Goal: Task Accomplishment & Management: Complete application form

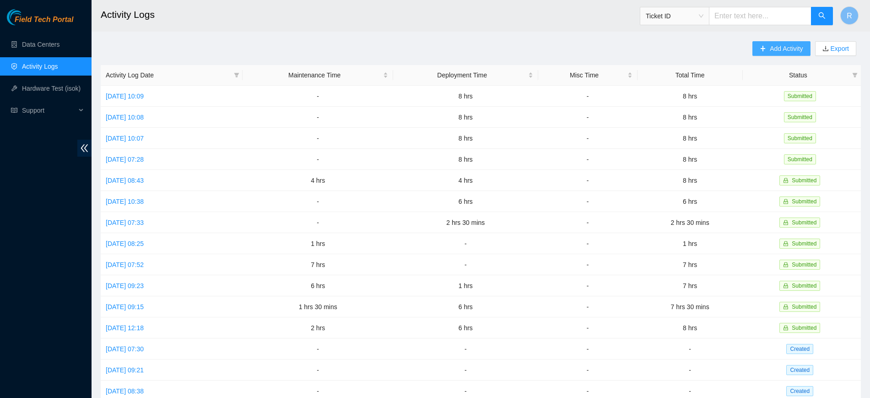
click at [777, 53] on span "Add Activity" at bounding box center [786, 48] width 33 height 10
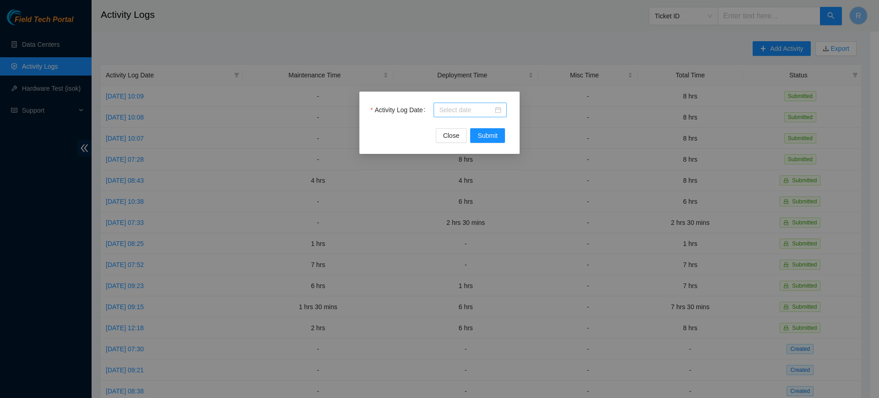
click at [497, 111] on div at bounding box center [470, 110] width 62 height 10
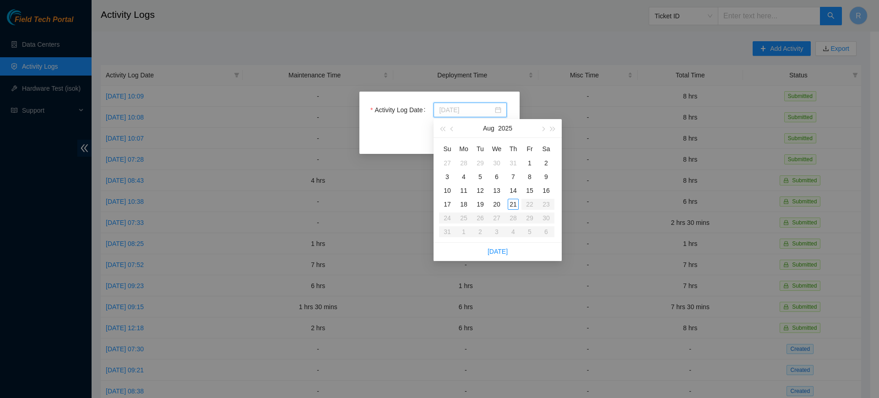
type input "[DATE]"
click at [514, 205] on div "21" at bounding box center [513, 204] width 11 height 11
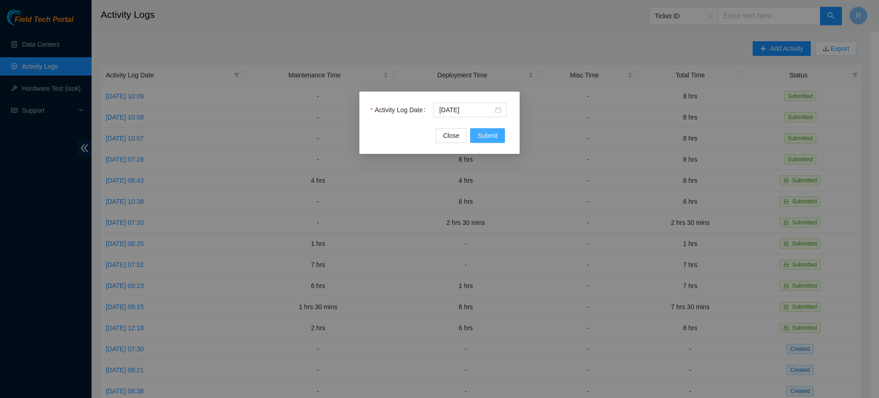
click at [485, 133] on span "Submit" at bounding box center [487, 135] width 20 height 10
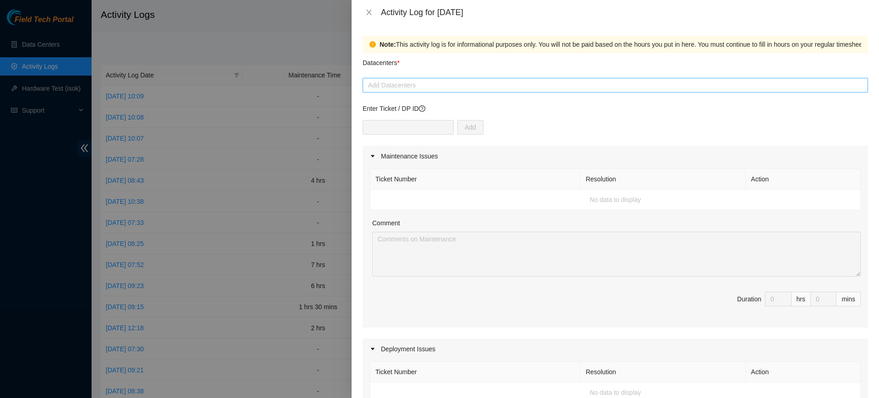
click at [435, 88] on div at bounding box center [615, 85] width 501 height 11
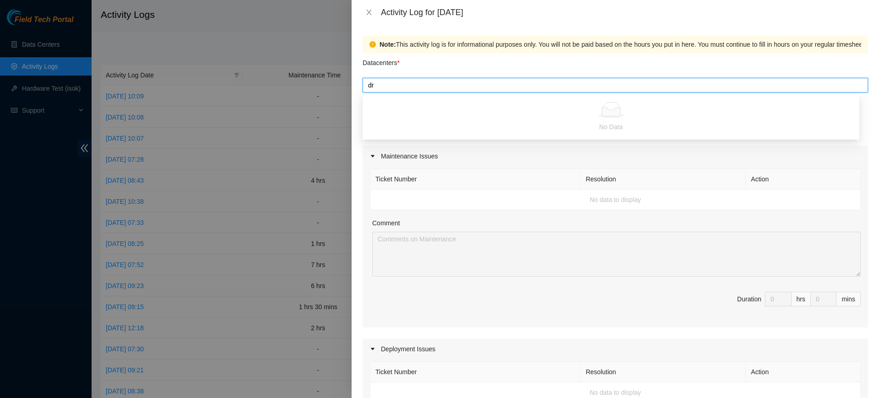
type input "d"
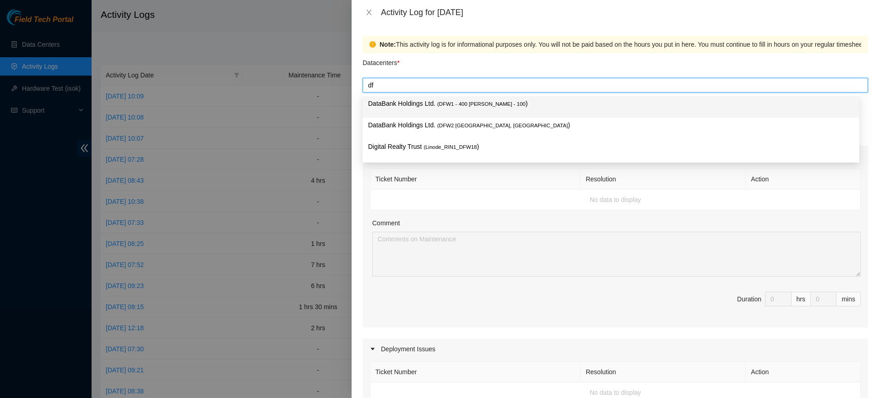
type input "dfw"
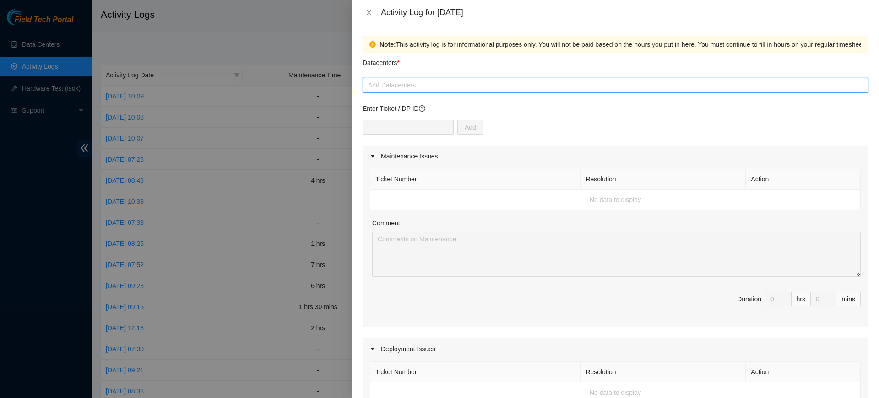
drag, startPoint x: 417, startPoint y: 89, endPoint x: 337, endPoint y: 84, distance: 80.3
click at [337, 84] on div "Activity Log for [DATE] Note: This activity log is for informational purposes o…" at bounding box center [439, 199] width 879 height 398
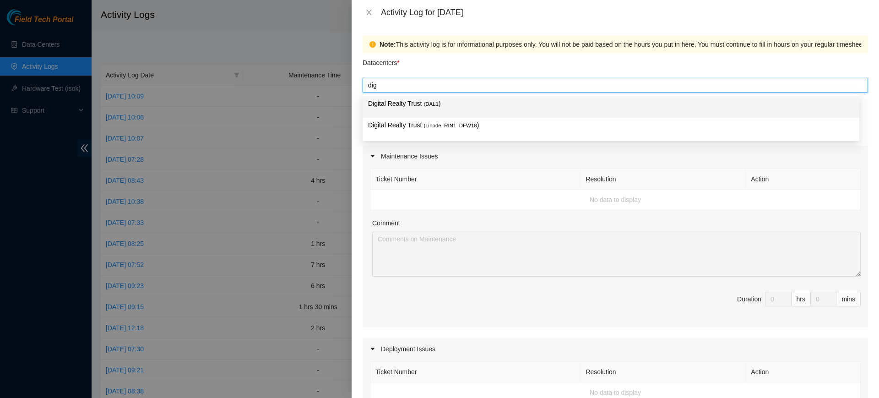
type input "digi"
click at [408, 103] on p "Digital Realty Trust ( DAL1 )" at bounding box center [611, 103] width 486 height 11
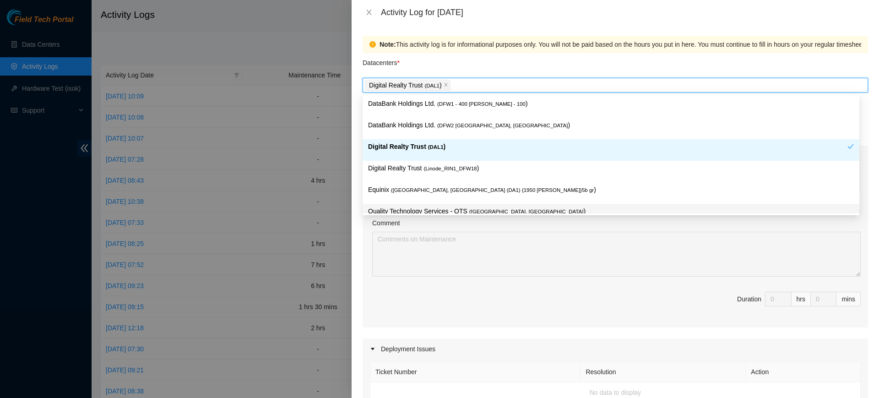
click at [600, 325] on div "Ticket Number Resolution Action No data to display Comment Duration 0 hrs 0 mins" at bounding box center [614, 247] width 505 height 161
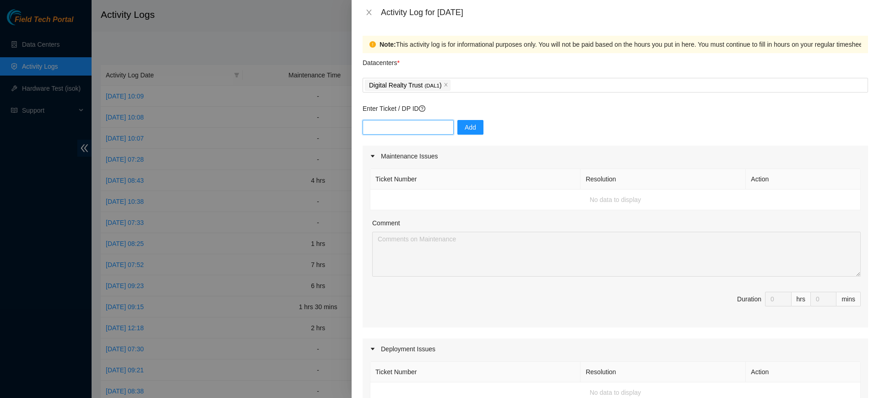
click at [400, 131] on input "text" at bounding box center [407, 127] width 91 height 15
paste input "DP64847"
click at [410, 124] on input "DP64847" at bounding box center [407, 127] width 91 height 15
type input "DP64847"
click at [465, 125] on span "Add" at bounding box center [470, 127] width 11 height 10
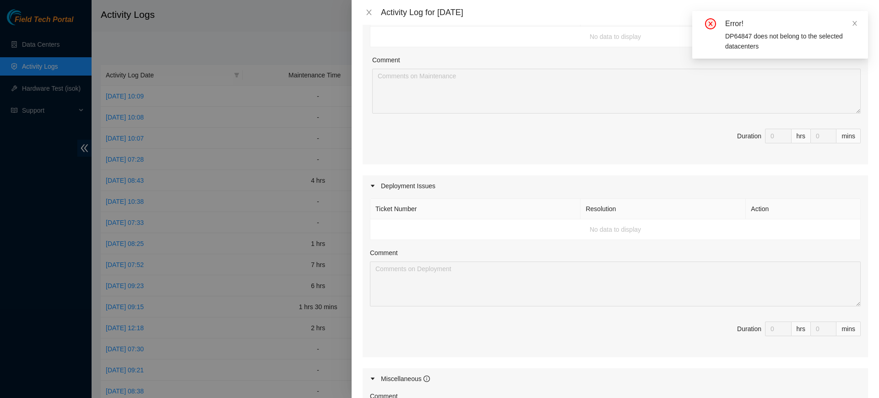
scroll to position [172, 0]
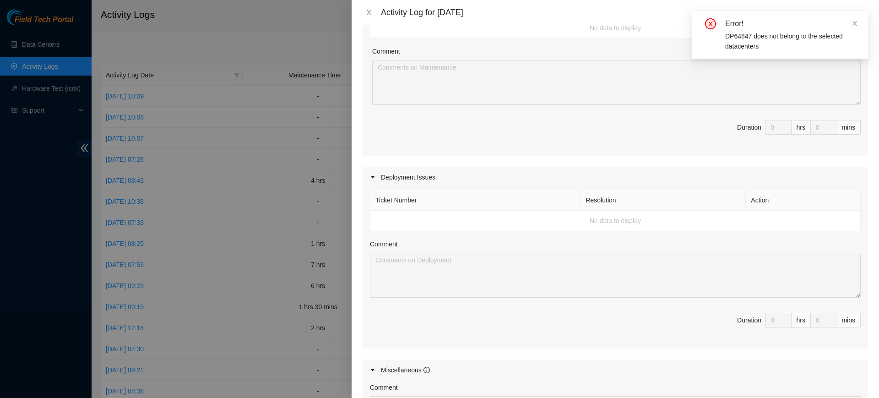
click at [498, 218] on td "No data to display" at bounding box center [615, 221] width 490 height 21
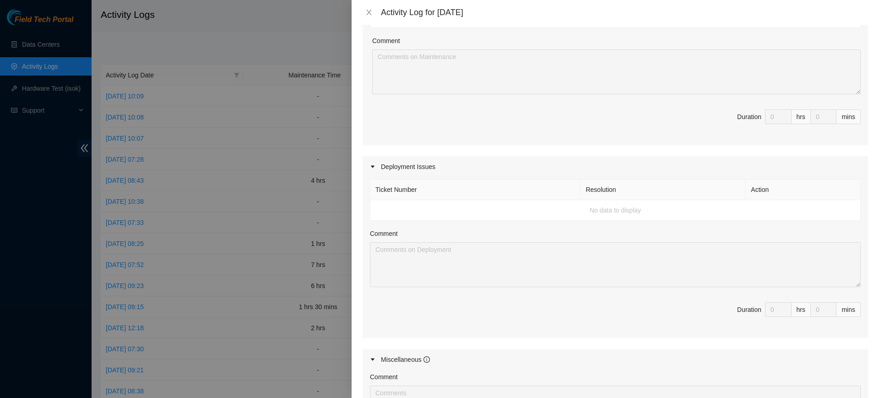
scroll to position [0, 0]
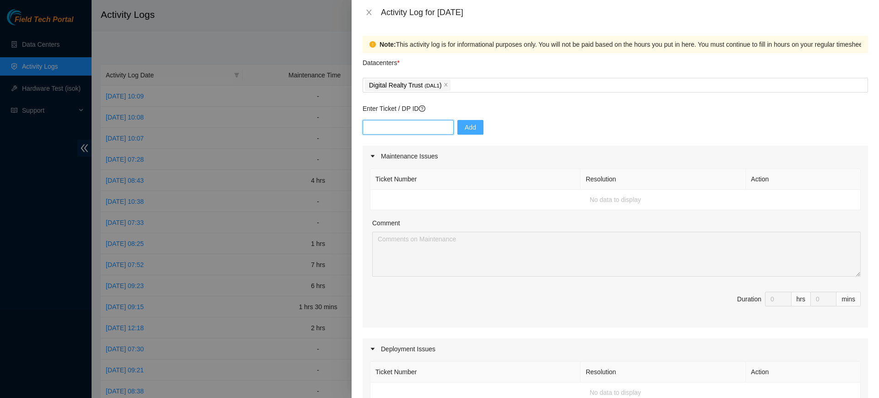
click at [405, 126] on input "text" at bounding box center [407, 127] width 91 height 15
paste input "DP64847"
click at [406, 131] on input "DP64847" at bounding box center [407, 127] width 91 height 15
drag, startPoint x: 370, startPoint y: 127, endPoint x: 348, endPoint y: 126, distance: 22.0
click at [348, 127] on div "Activity Log for [DATE] Note: This activity log is for informational purposes o…" at bounding box center [439, 199] width 879 height 398
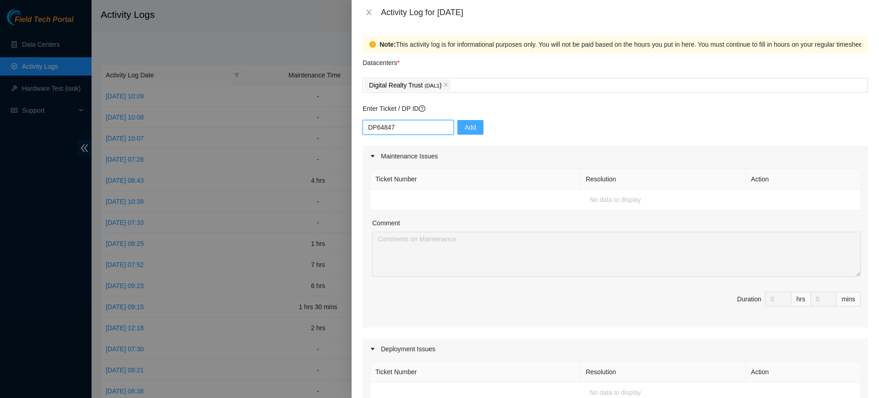
type input "DP64847"
click at [465, 129] on span "Add" at bounding box center [470, 127] width 11 height 10
click at [445, 87] on icon "close" at bounding box center [446, 84] width 5 height 5
click at [416, 86] on div at bounding box center [615, 85] width 501 height 11
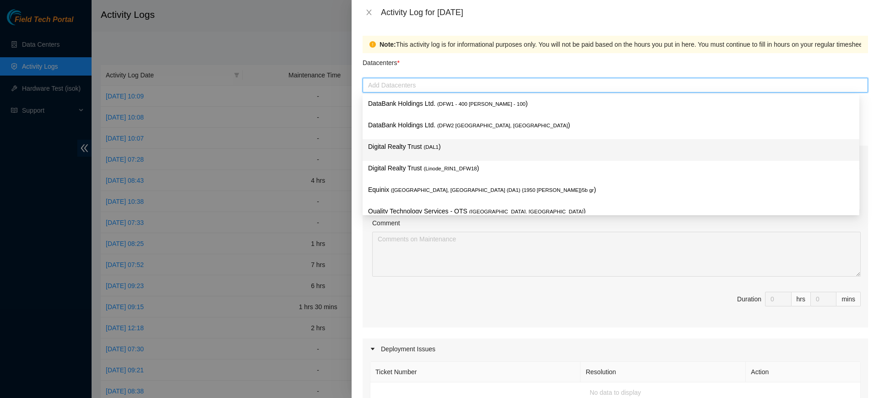
click at [420, 145] on p "Digital Realty Trust ( DAL1 )" at bounding box center [611, 146] width 486 height 11
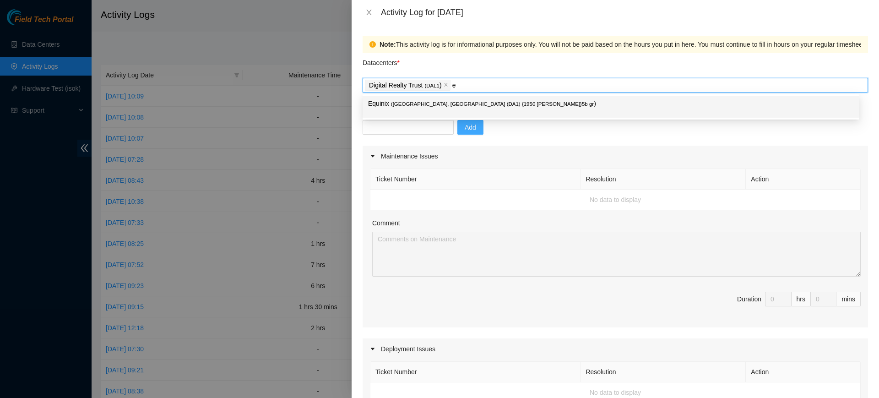
type input "eq"
click at [452, 104] on span "( [GEOGRAPHIC_DATA], [GEOGRAPHIC_DATA] (DA1) {1950 [PERSON_NAME]}5b gr" at bounding box center [492, 103] width 203 height 5
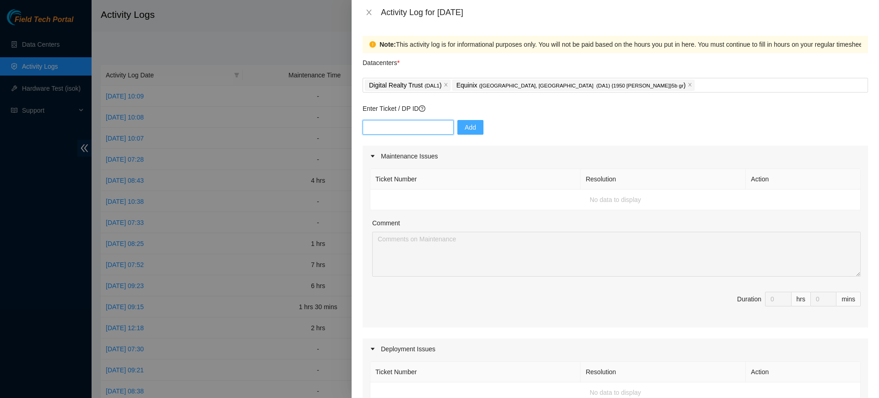
click at [402, 122] on input "text" at bounding box center [407, 127] width 91 height 15
click at [406, 122] on input "text" at bounding box center [407, 127] width 91 height 15
paste input "DP64847"
type input "DP64847"
click at [465, 124] on span "Add" at bounding box center [470, 127] width 11 height 10
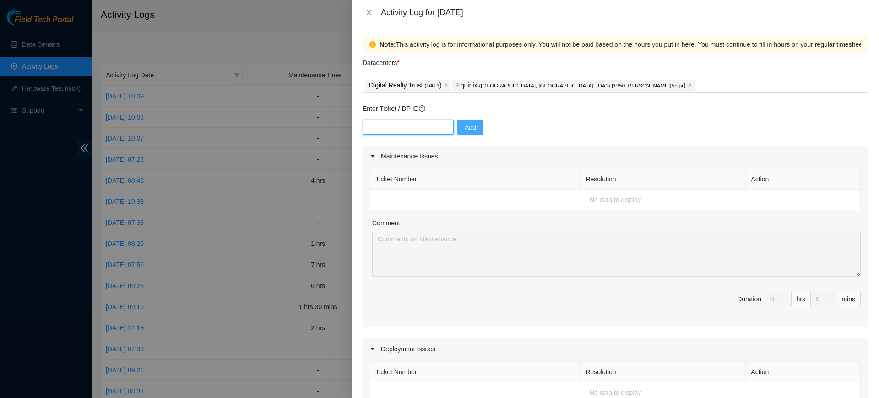
click at [390, 130] on input "text" at bounding box center [407, 127] width 91 height 15
paste input "DP78346"
type input "DP78346"
click at [465, 125] on span "Add" at bounding box center [470, 127] width 11 height 10
click at [403, 127] on input "text" at bounding box center [407, 127] width 91 height 15
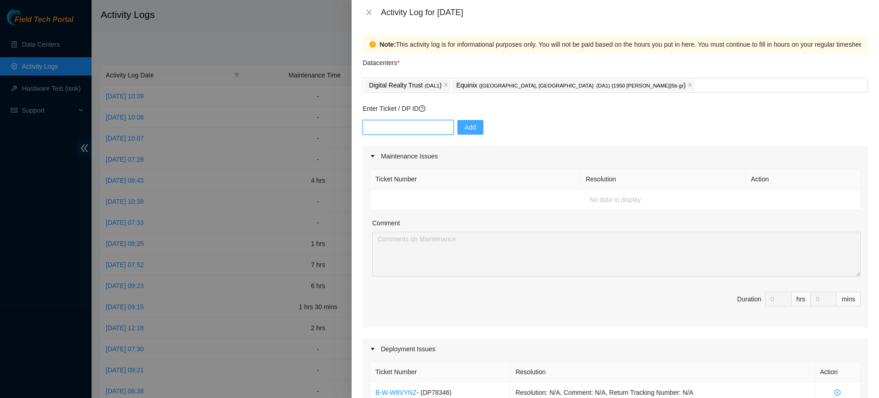
paste input "DP78348"
type input "DP78348"
click at [465, 123] on span "Add" at bounding box center [470, 127] width 11 height 10
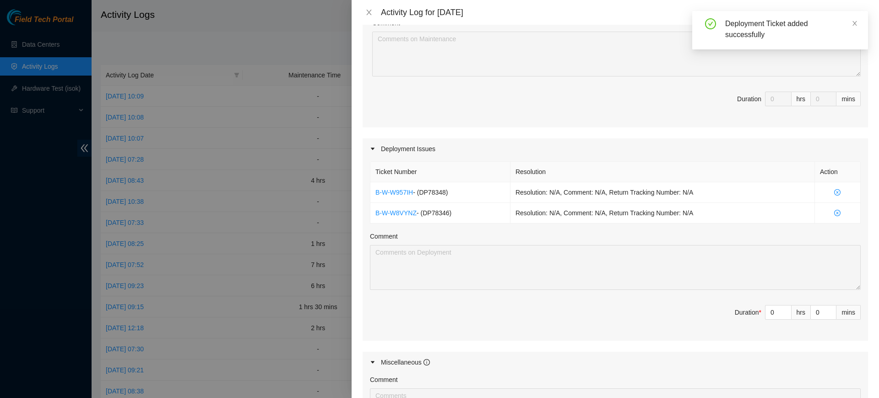
scroll to position [286, 0]
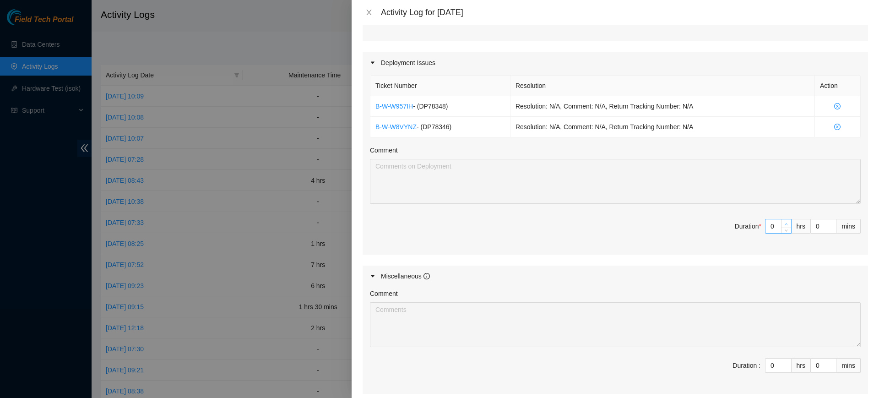
click at [781, 220] on span "Increase Value" at bounding box center [786, 223] width 10 height 8
click at [784, 222] on span "up" at bounding box center [786, 223] width 5 height 5
click at [784, 222] on icon "up" at bounding box center [785, 223] width 3 height 3
type input "3"
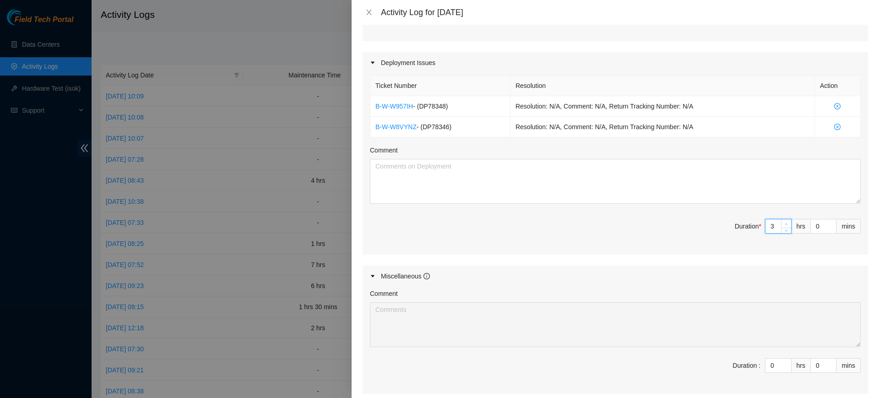
click at [784, 222] on icon "up" at bounding box center [785, 223] width 3 height 3
type input "4"
type input "5"
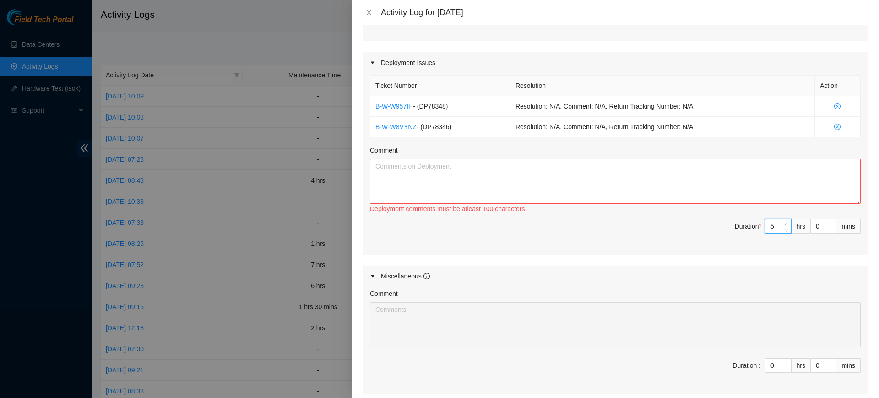
click at [784, 221] on span "up" at bounding box center [786, 223] width 5 height 5
type input "6"
click at [784, 221] on span "up" at bounding box center [786, 223] width 5 height 5
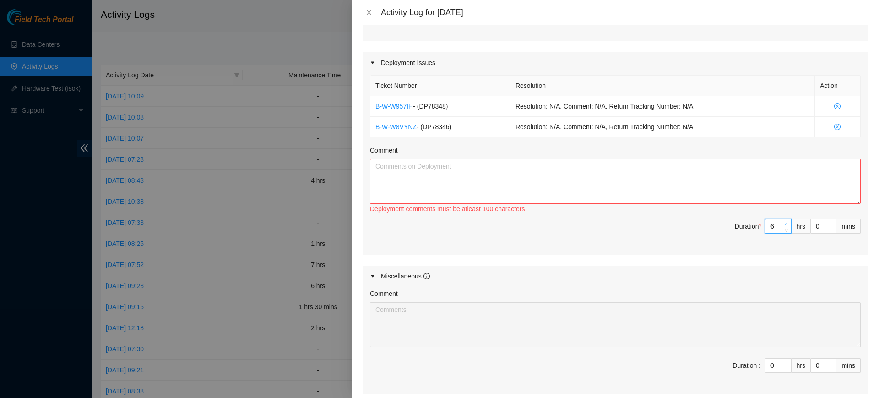
type input "7"
click at [784, 221] on span "up" at bounding box center [786, 223] width 5 height 5
type input "8"
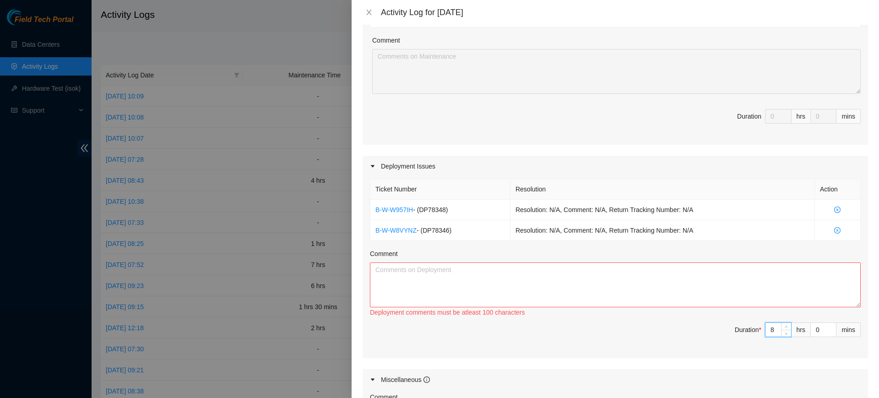
scroll to position [0, 0]
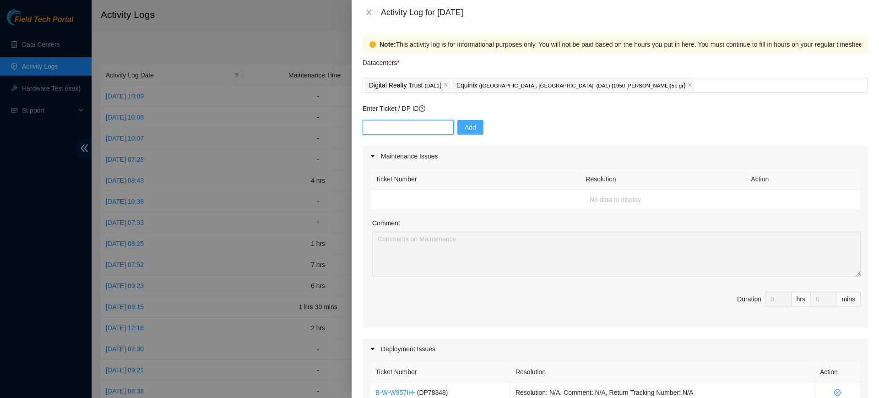
click at [413, 127] on input "text" at bounding box center [407, 127] width 91 height 15
paste input "DP64848"
type input "DP64848"
click at [465, 120] on button "Add" at bounding box center [470, 127] width 26 height 15
click at [406, 129] on input "text" at bounding box center [407, 127] width 91 height 15
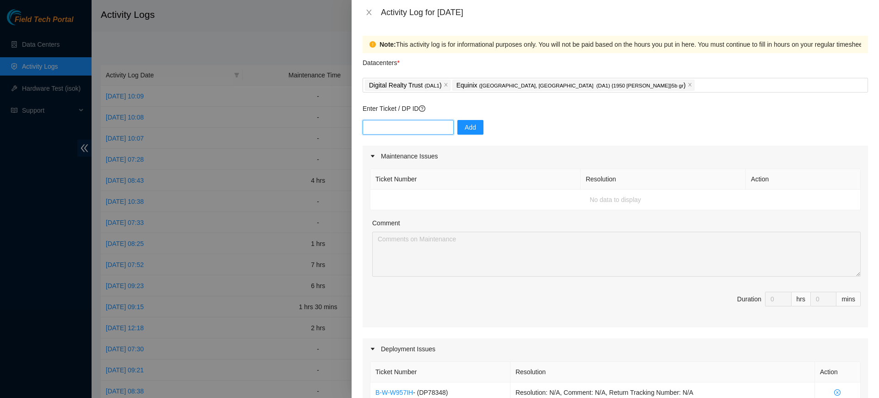
paste input "DP64849"
type input "DP64849"
click at [466, 126] on span "Add" at bounding box center [470, 127] width 11 height 10
click at [425, 125] on input "text" at bounding box center [407, 127] width 91 height 15
paste input "DP64850"
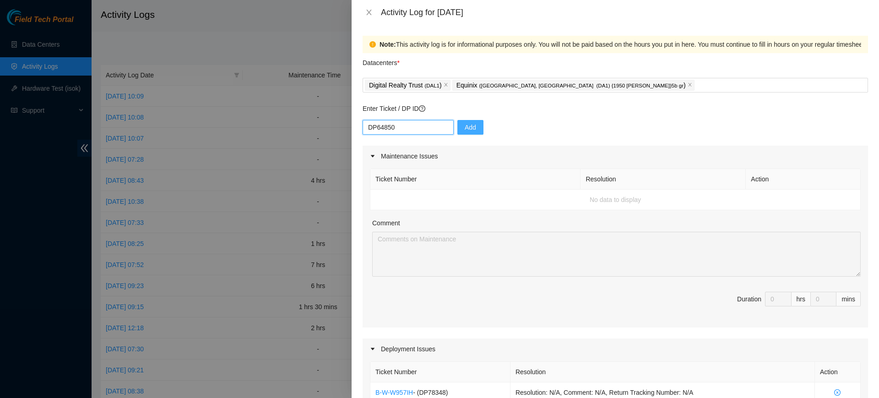
type input "DP64850"
drag, startPoint x: 463, startPoint y: 125, endPoint x: 712, endPoint y: 145, distance: 249.8
click at [465, 125] on span "Add" at bounding box center [470, 127] width 11 height 10
click at [622, 88] on div "Digital Realty Trust ( DAL1 ) Equinix ( [GEOGRAPHIC_DATA], [GEOGRAPHIC_DATA] (D…" at bounding box center [615, 85] width 501 height 13
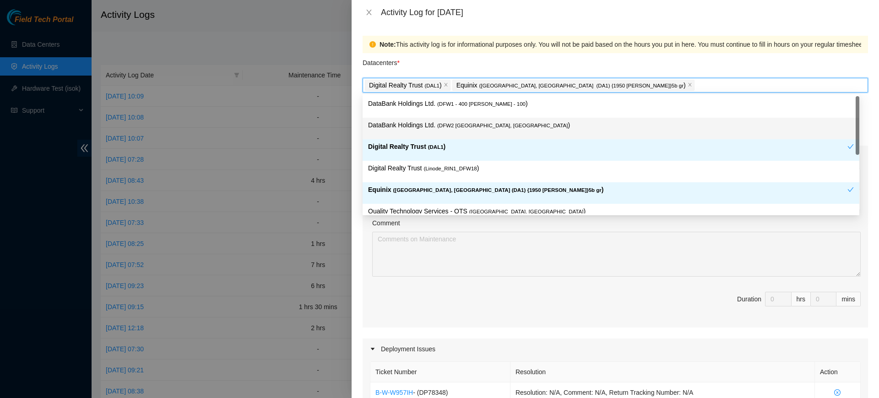
scroll to position [33, 0]
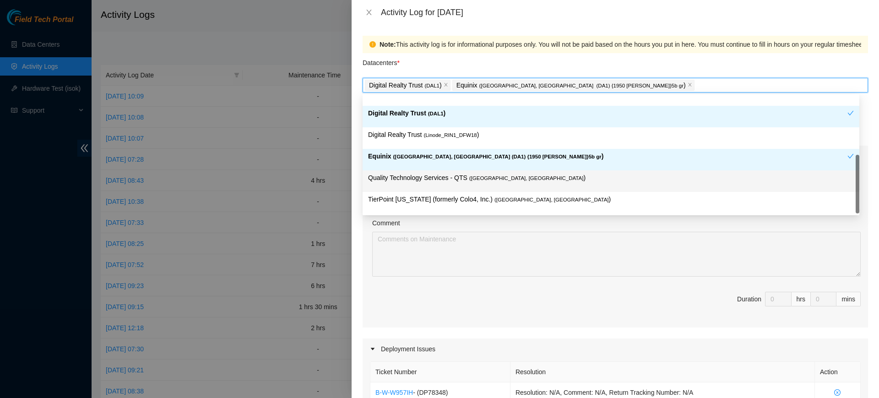
click at [448, 180] on p "Quality Technology Services - QTS ( [GEOGRAPHIC_DATA], [GEOGRAPHIC_DATA] )" at bounding box center [611, 178] width 486 height 11
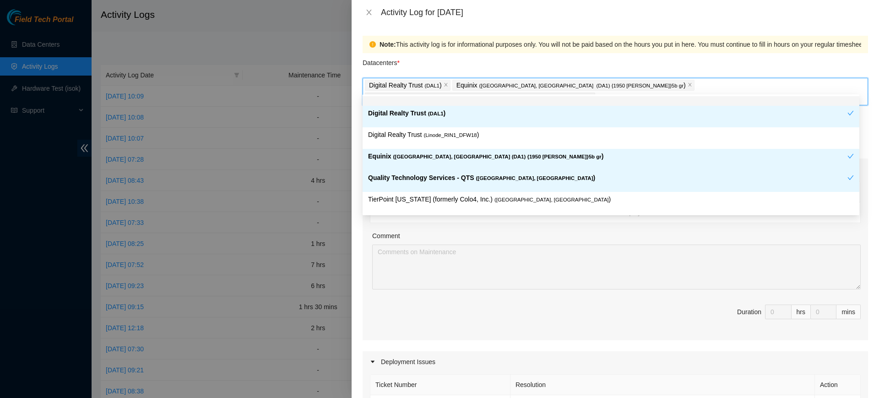
click at [735, 86] on div "Digital Realty Trust ( DAL1 ) Equinix ( [GEOGRAPHIC_DATA], [GEOGRAPHIC_DATA] (D…" at bounding box center [615, 92] width 501 height 26
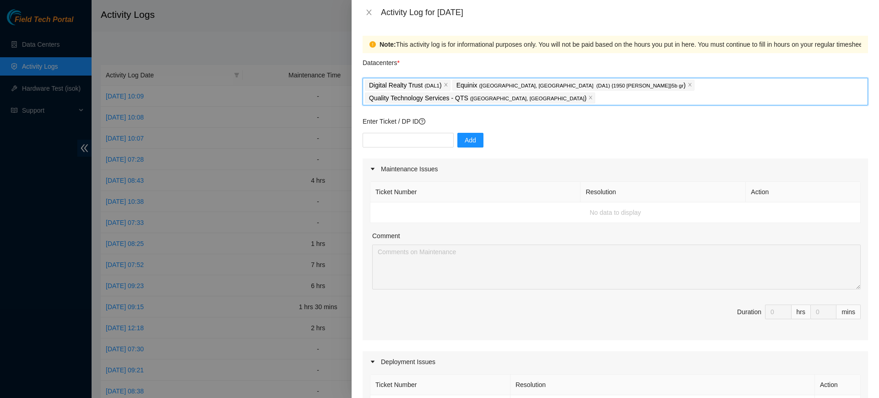
click at [748, 87] on div "Digital Realty Trust ( DAL1 ) Equinix ( [GEOGRAPHIC_DATA], [GEOGRAPHIC_DATA] (D…" at bounding box center [615, 92] width 501 height 26
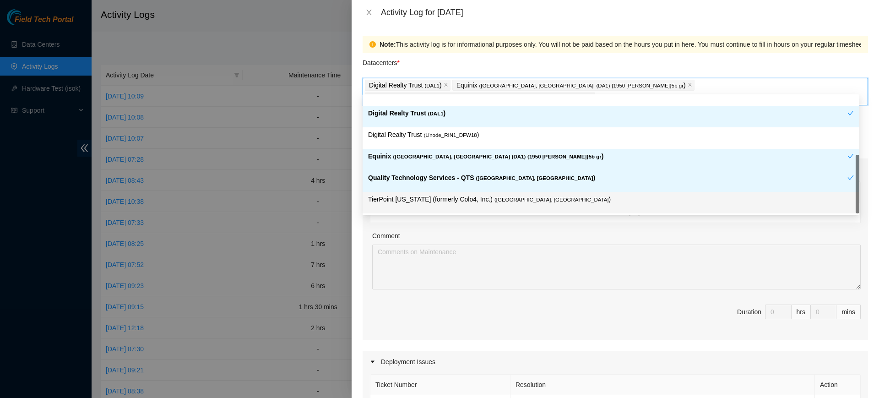
click at [438, 197] on p "TierPoint [US_STATE] (formerly Colo4, Inc.) ( [GEOGRAPHIC_DATA], [GEOGRAPHIC_DA…" at bounding box center [611, 199] width 486 height 11
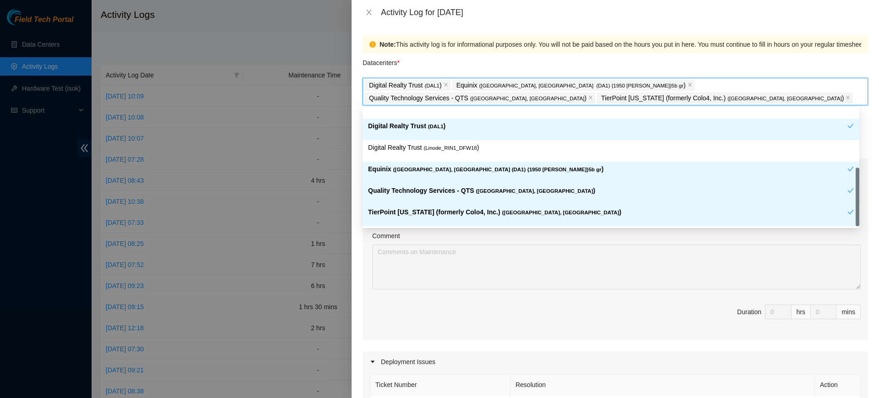
click at [754, 88] on div "Digital Realty Trust ( DAL1 ) Equinix ( [GEOGRAPHIC_DATA], [GEOGRAPHIC_DATA] (D…" at bounding box center [615, 92] width 501 height 26
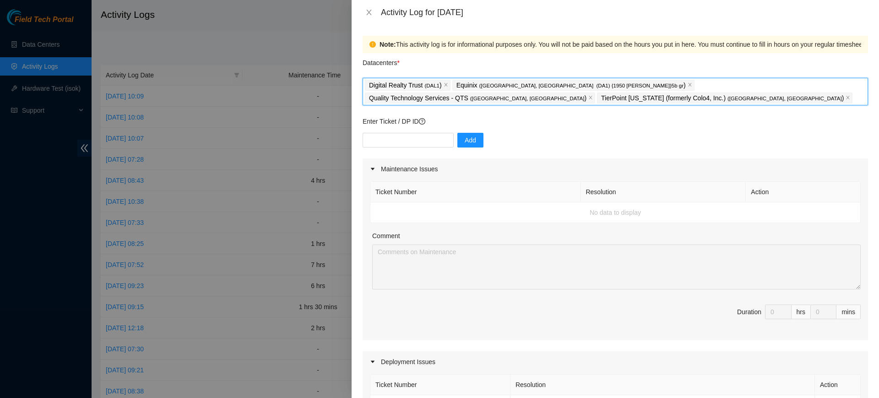
click at [748, 94] on div "Digital Realty Trust ( DAL1 ) Equinix ( [GEOGRAPHIC_DATA], [GEOGRAPHIC_DATA] (D…" at bounding box center [615, 92] width 501 height 26
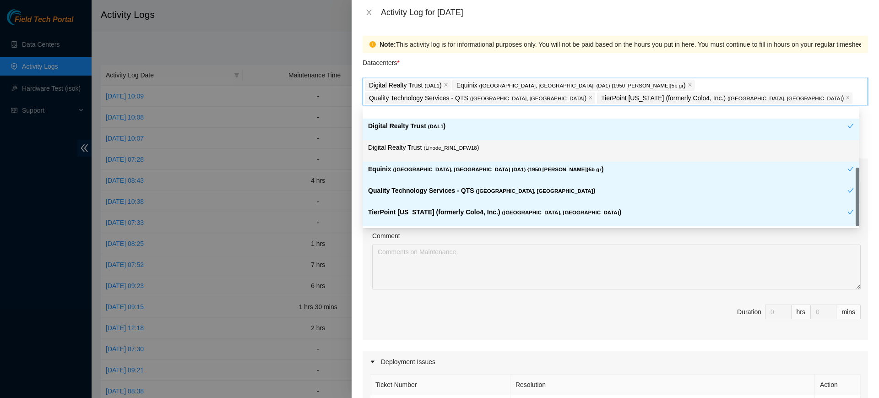
drag, startPoint x: 418, startPoint y: 149, endPoint x: 563, endPoint y: 208, distance: 157.1
click at [417, 149] on p "Digital Realty Trust ( Linode_RIN1_DFW18 )" at bounding box center [611, 147] width 486 height 11
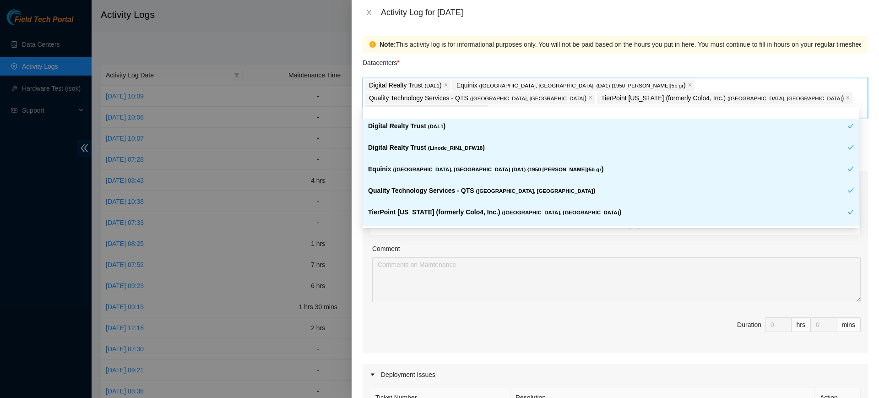
click at [417, 321] on span "Duration 0 hrs 0 mins" at bounding box center [615, 330] width 491 height 26
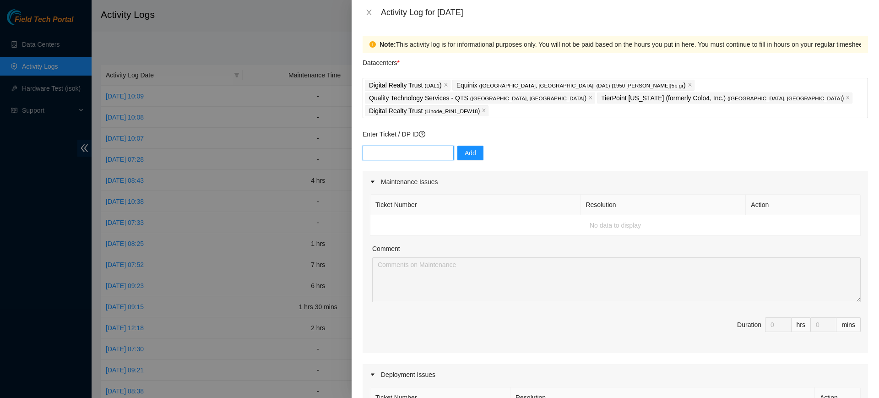
click at [402, 146] on input "text" at bounding box center [407, 153] width 91 height 15
paste input "DP64847"
type input "DP64847"
click at [467, 148] on span "Add" at bounding box center [470, 153] width 11 height 10
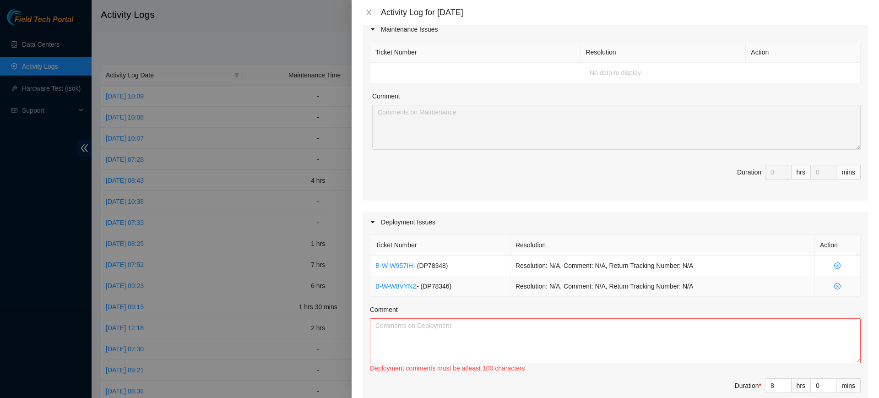
scroll to position [229, 0]
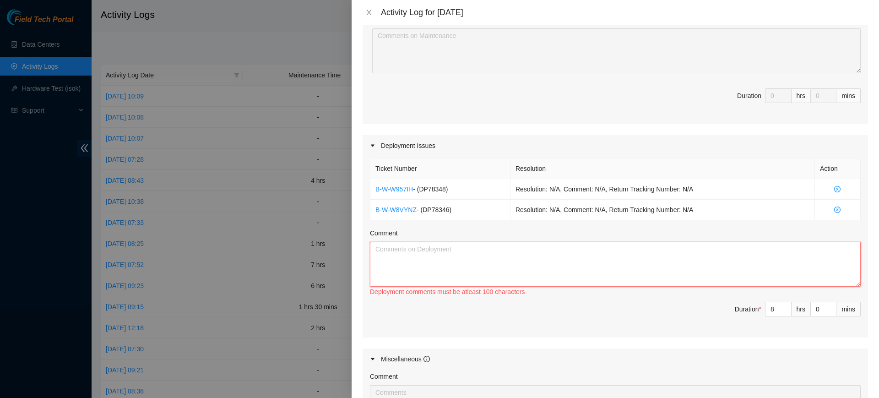
click at [423, 246] on textarea "Comment" at bounding box center [615, 264] width 491 height 45
paste textarea "DP64847 - Fiberlight attempted fixes again. Reran short and auto traces. Issue …"
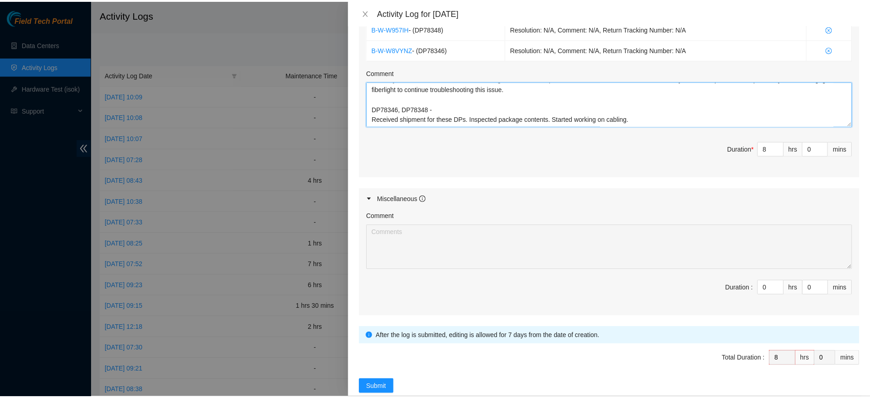
scroll to position [395, 0]
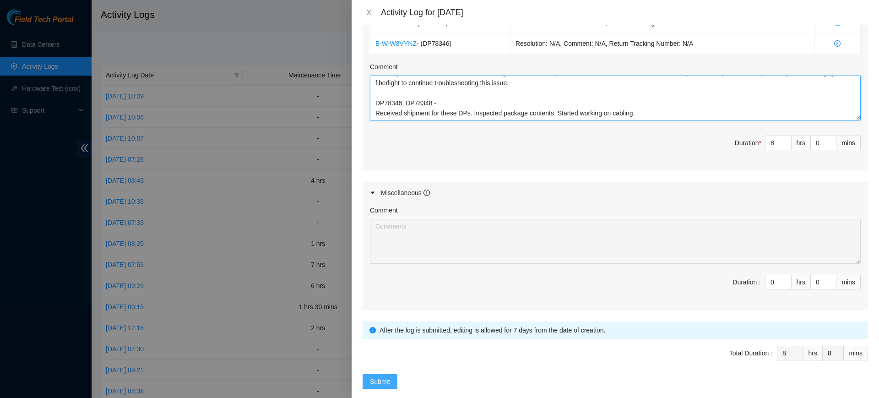
type textarea "DP64847 - Fiberlight attempted fixes again. Reran short and auto traces. Issue …"
click at [384, 376] on span "Submit" at bounding box center [380, 381] width 20 height 10
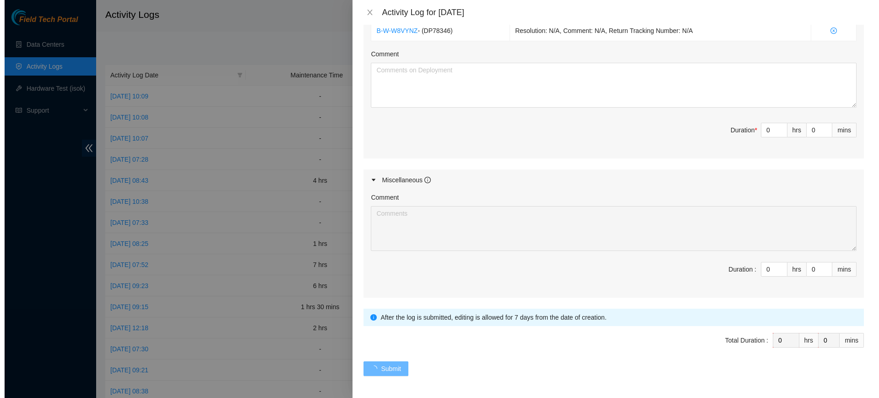
scroll to position [0, 0]
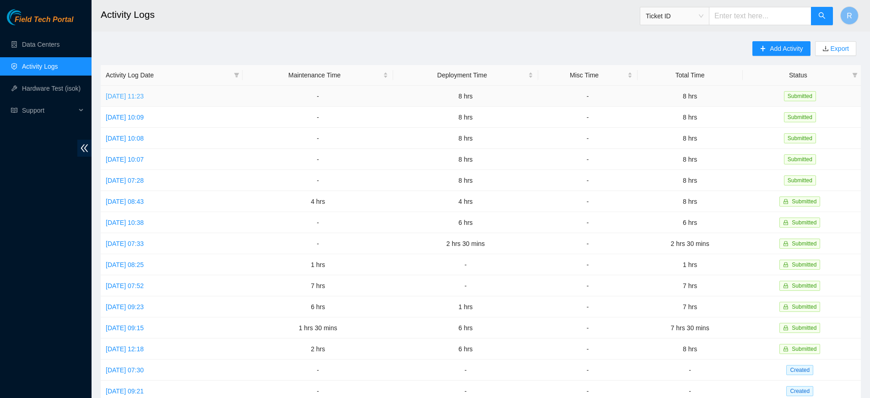
click at [144, 95] on link "[DATE] 11:23" at bounding box center [125, 95] width 38 height 7
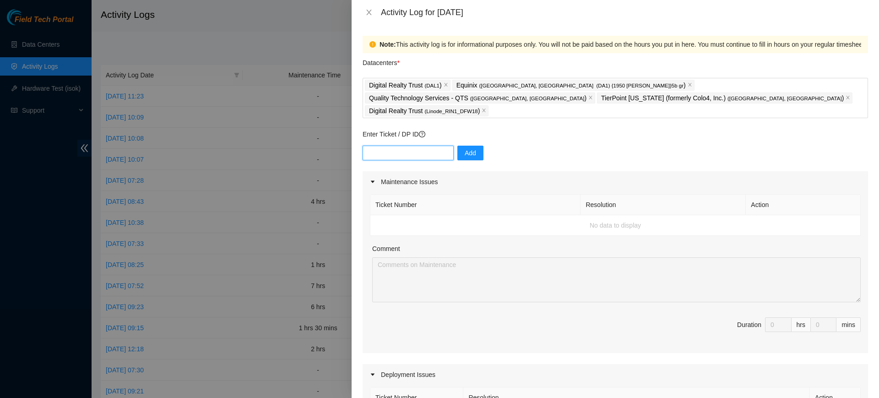
click at [412, 146] on input "text" at bounding box center [407, 153] width 91 height 15
paste input "DP64852"
type input "DP64852"
click at [465, 148] on span "Add" at bounding box center [470, 153] width 11 height 10
click at [845, 98] on icon "close" at bounding box center [847, 97] width 5 height 5
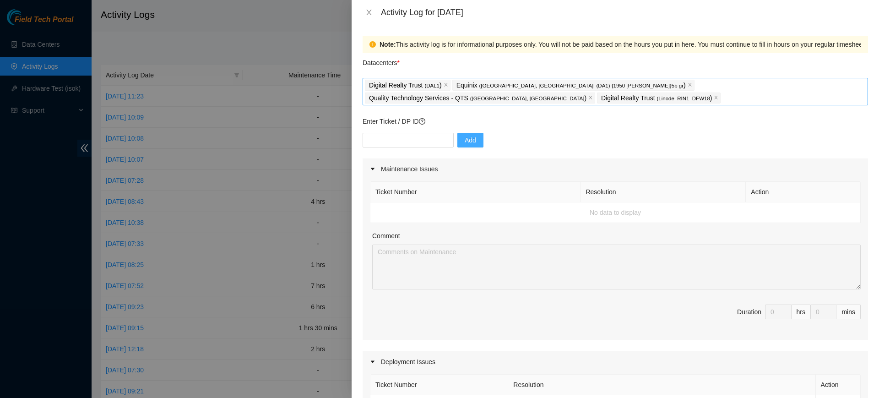
click at [593, 95] on icon "close" at bounding box center [590, 97] width 5 height 5
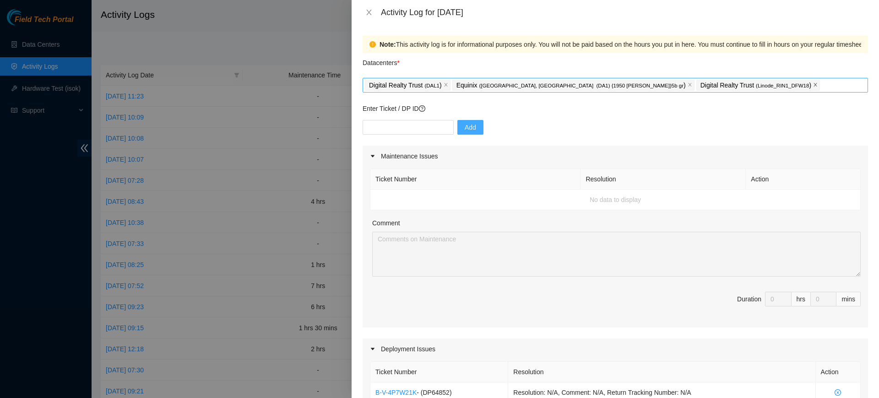
click at [814, 86] on icon "close" at bounding box center [815, 84] width 3 height 3
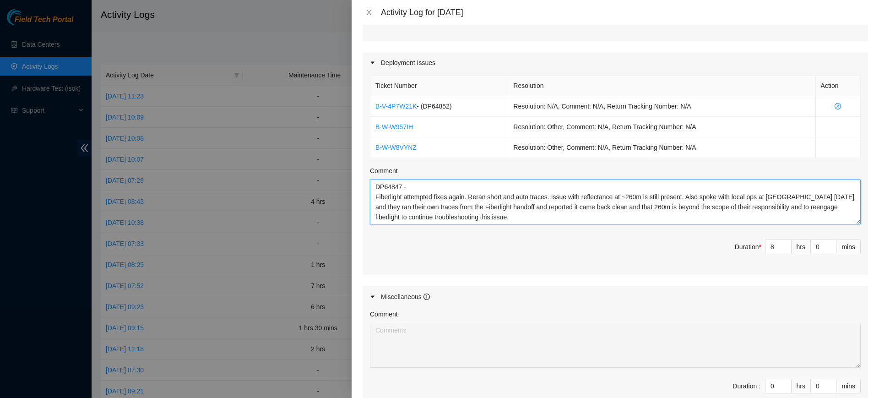
click at [400, 186] on textarea "DP64847 - Fiberlight attempted fixes again. Reran short and auto traces. Issue …" at bounding box center [615, 201] width 491 height 45
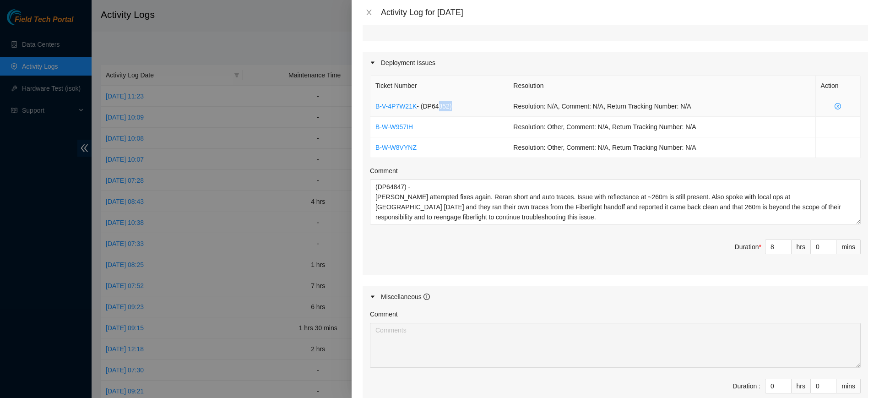
drag, startPoint x: 454, startPoint y: 104, endPoint x: 438, endPoint y: 105, distance: 17.0
click at [438, 105] on td "B-V-4P7W21K - ( DP64852 )" at bounding box center [439, 106] width 138 height 21
click at [443, 109] on span "- ( DP64852 )" at bounding box center [434, 106] width 35 height 7
drag, startPoint x: 424, startPoint y: 105, endPoint x: 448, endPoint y: 105, distance: 23.8
click at [448, 105] on span "- ( DP64852 )" at bounding box center [434, 106] width 35 height 7
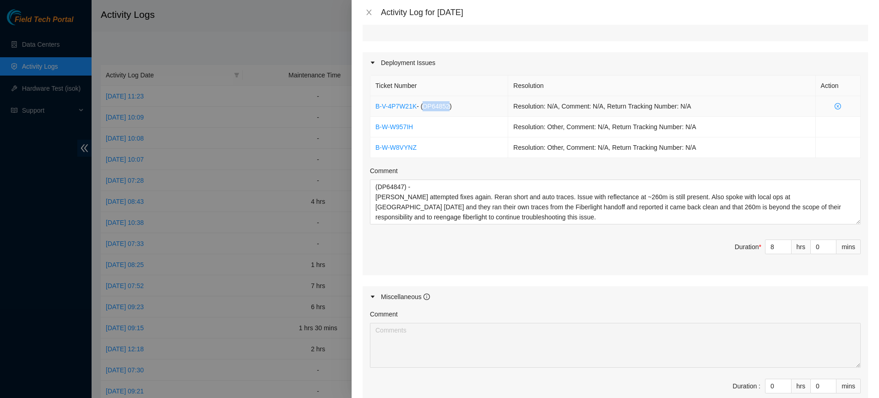
copy span "DP64852"
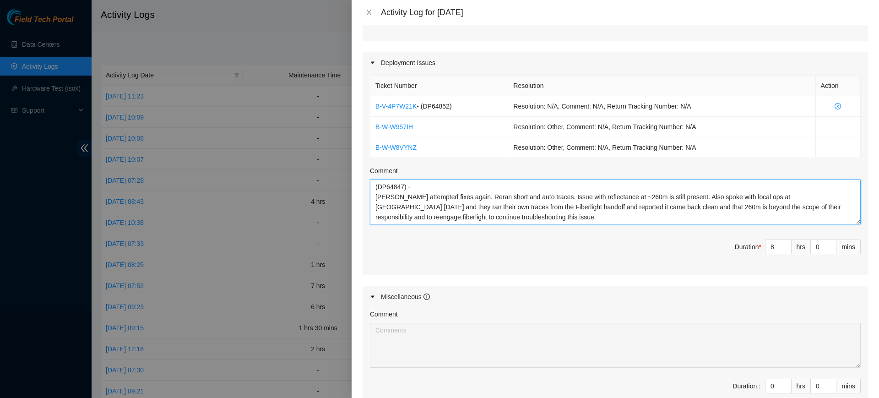
click at [373, 185] on textarea "(DP64847) - [PERSON_NAME] attempted fixes again. Reran short and auto traces. I…" at bounding box center [615, 201] width 491 height 45
paste textarea "DP64852"
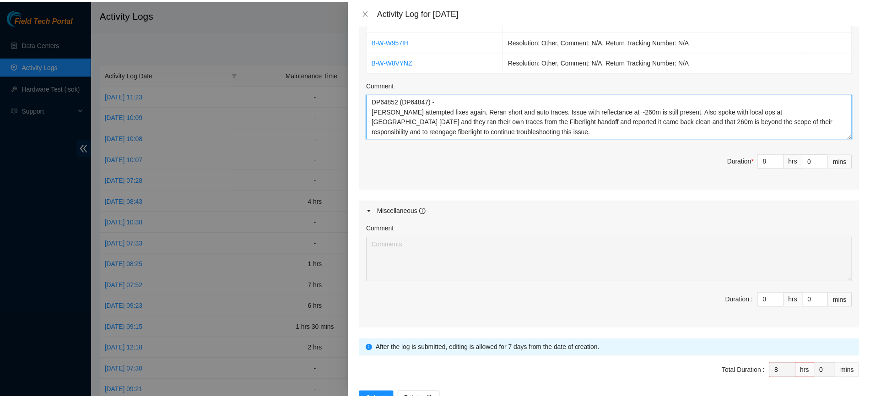
scroll to position [403, 0]
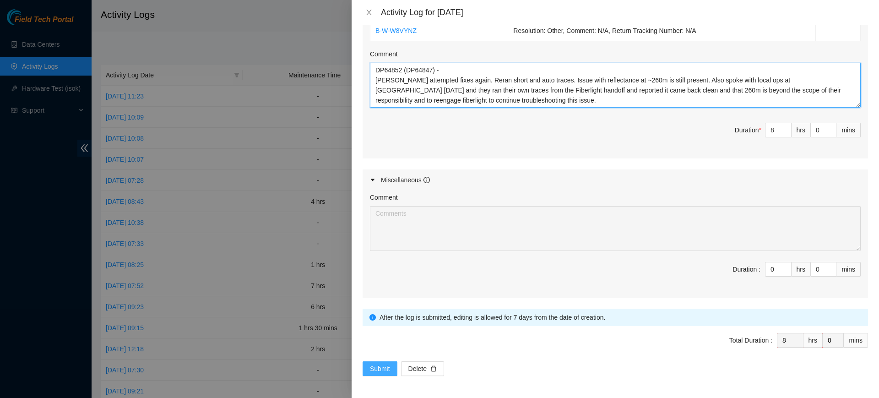
type textarea "DP64852 (DP64847) - [PERSON_NAME] attempted fixes again. Reran short and auto t…"
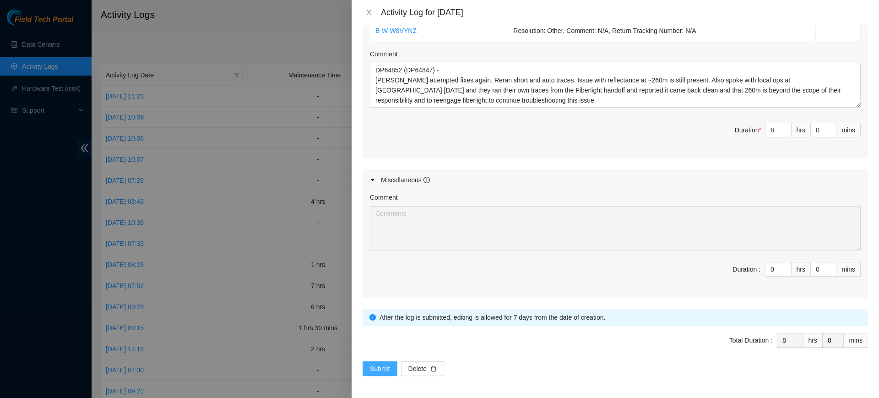
click at [375, 368] on span "Submit" at bounding box center [380, 368] width 20 height 10
